Goal: Go to known website: Access a specific website the user already knows

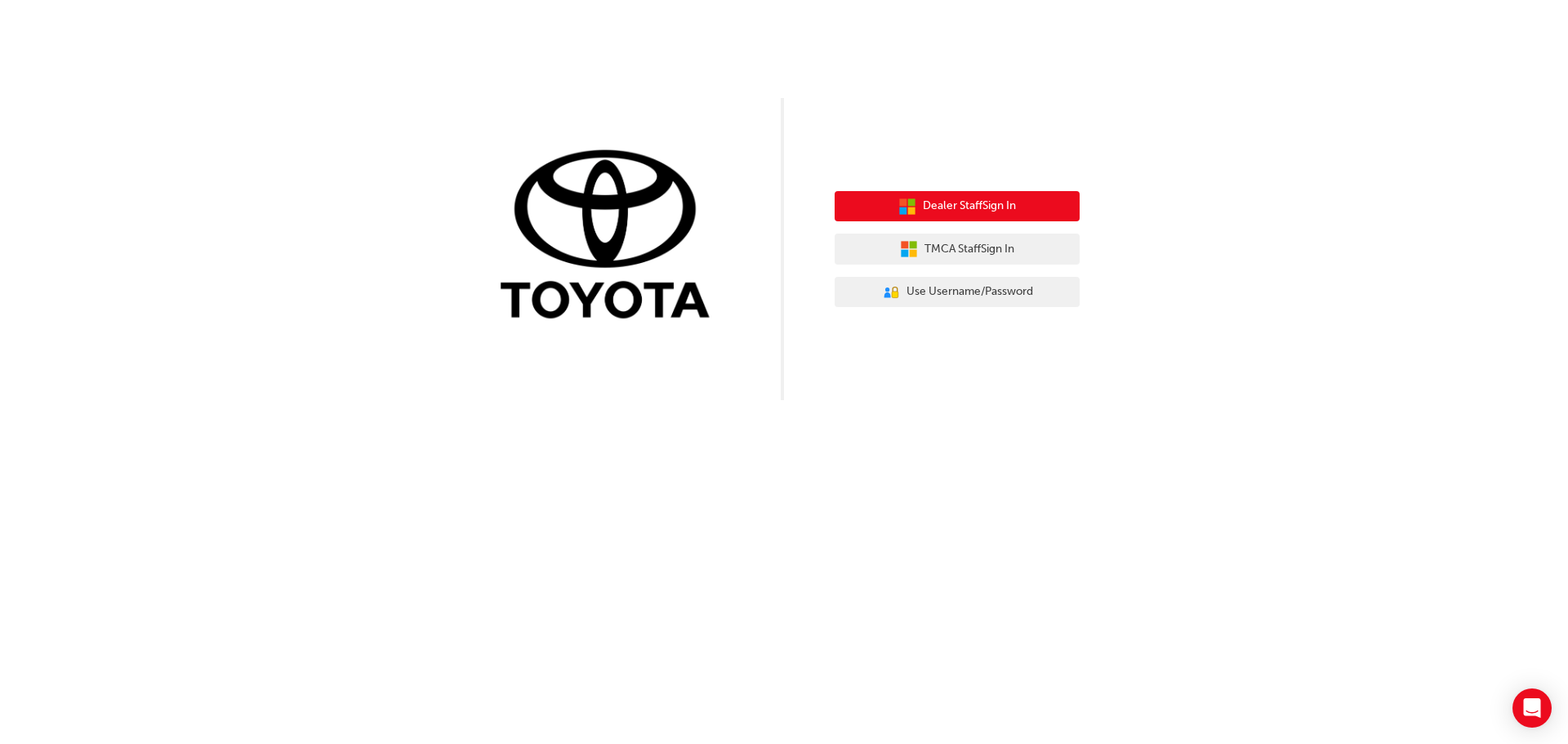
click at [933, 209] on span "Dealer Staff Sign In" at bounding box center [969, 205] width 93 height 18
click at [929, 210] on span "Dealer Staff Sign In" at bounding box center [969, 205] width 93 height 18
